Goal: Task Accomplishment & Management: Complete application form

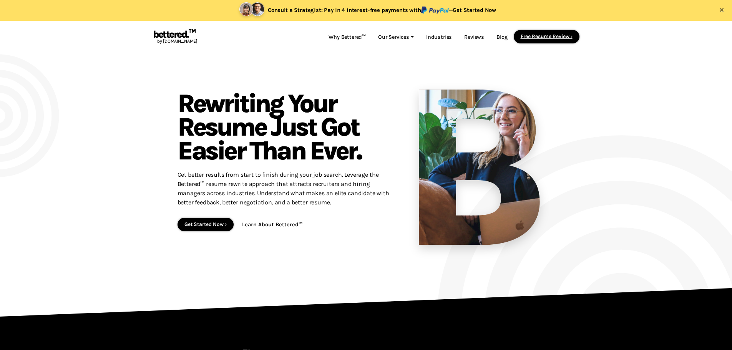
click at [548, 37] on link "Free Resume Review ›" at bounding box center [547, 36] width 52 height 6
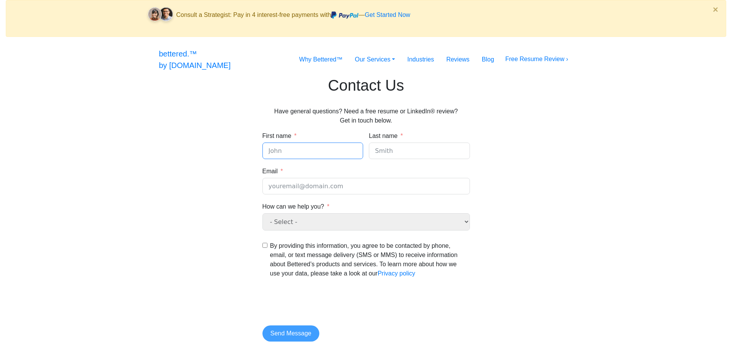
click at [288, 159] on input "First name" at bounding box center [313, 151] width 101 height 17
type input "[PERSON_NAME]"
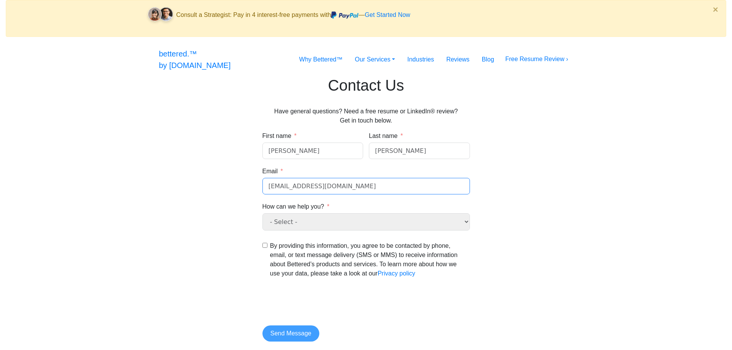
type input "[EMAIL_ADDRESS][DOMAIN_NAME]"
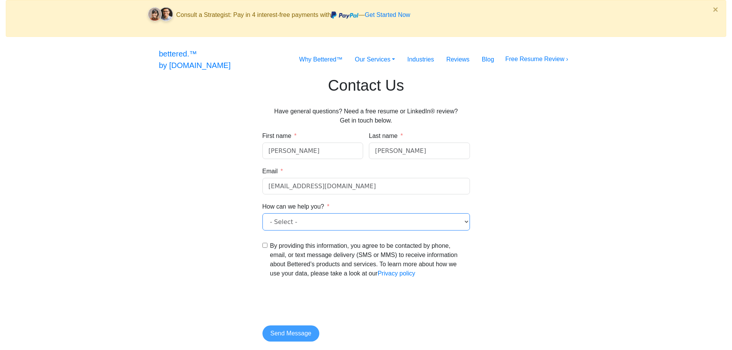
click at [285, 231] on select "- Select - General question Free resume and LinkedIn® review" at bounding box center [367, 221] width 208 height 17
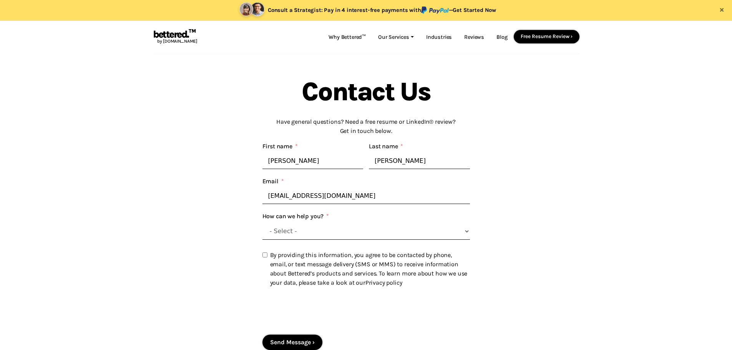
select select "Free resume and LinkedIn® review"
click at [263, 224] on select "- Select - General question Free resume and LinkedIn® review" at bounding box center [367, 231] width 208 height 17
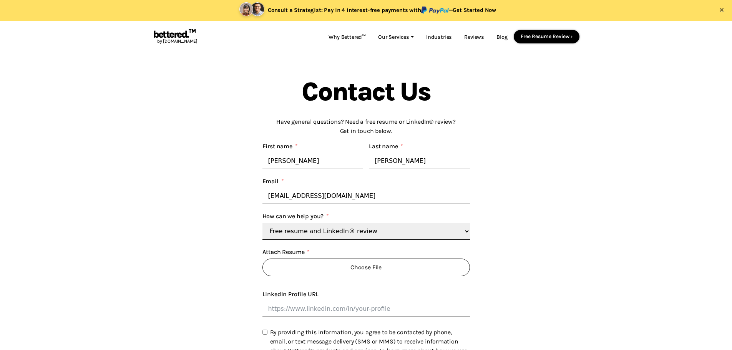
click at [294, 273] on span "Choose File" at bounding box center [367, 268] width 208 height 18
click at [263, 276] on input "Choose File" at bounding box center [263, 276] width 0 height 0
click at [357, 270] on span "Choose File" at bounding box center [367, 268] width 208 height 18
click at [263, 276] on input "Choose File" at bounding box center [263, 276] width 0 height 0
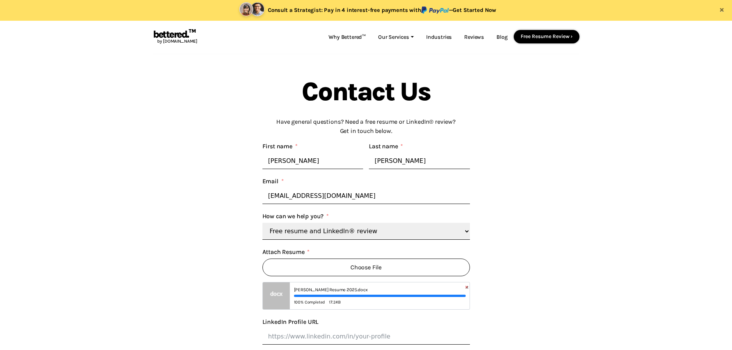
click at [465, 289] on span "×" at bounding box center [467, 287] width 6 height 6
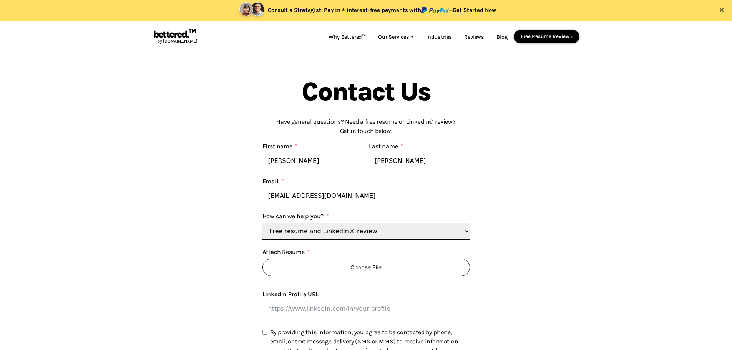
click at [424, 269] on span "Choose File" at bounding box center [367, 268] width 208 height 18
click at [263, 276] on input "Choose File" at bounding box center [263, 276] width 0 height 0
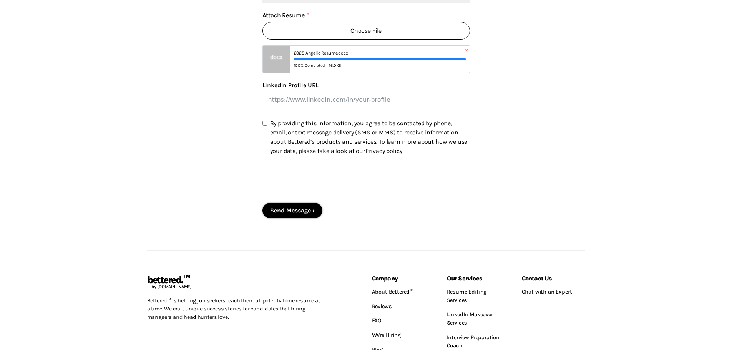
scroll to position [239, 0]
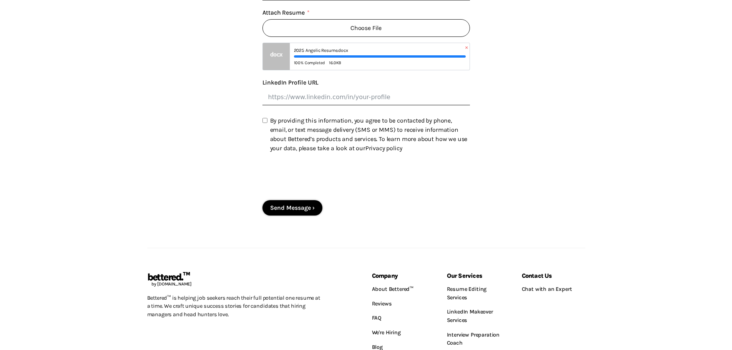
click at [264, 123] on input "By providing this information, you agree to be contacted by phone, email, or te…" at bounding box center [265, 120] width 5 height 5
checkbox input "true"
click at [284, 213] on button "Send Message" at bounding box center [293, 207] width 60 height 15
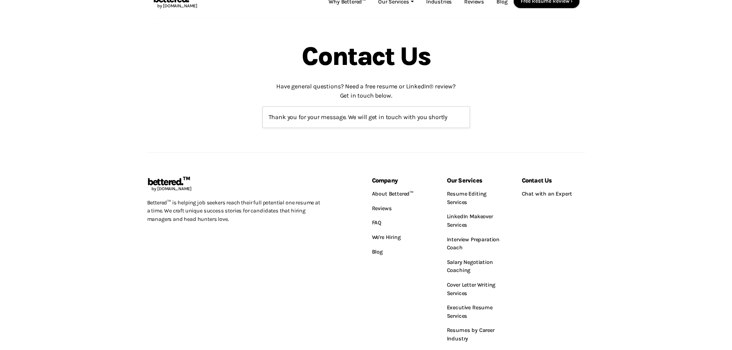
scroll to position [3, 0]
